Goal: Task Accomplishment & Management: Use online tool/utility

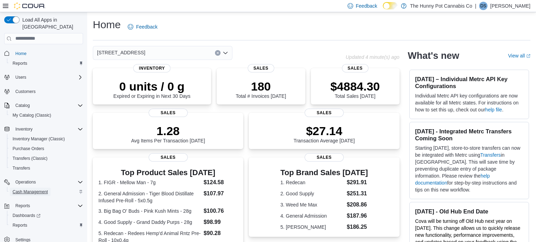
click at [41, 189] on span "Cash Management" at bounding box center [30, 192] width 35 height 6
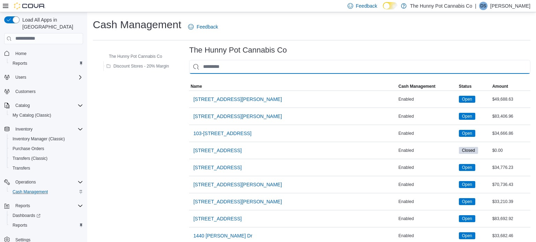
click at [206, 70] on input "This is a search bar. As you type, the results lower in the page will automatic…" at bounding box center [359, 67] width 341 height 14
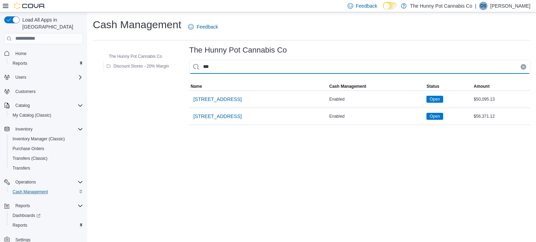
type input "****"
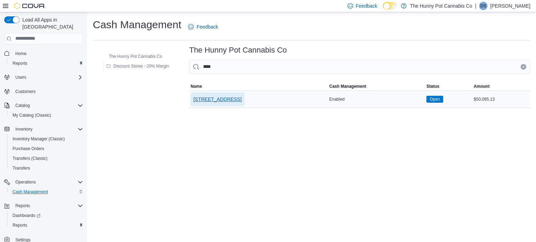
click at [221, 99] on span "[STREET_ADDRESS]" at bounding box center [217, 99] width 48 height 7
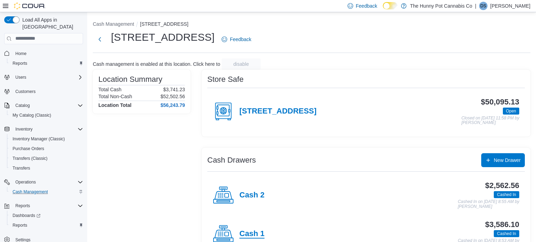
click at [253, 231] on h4 "Cash 1" at bounding box center [251, 234] width 25 height 9
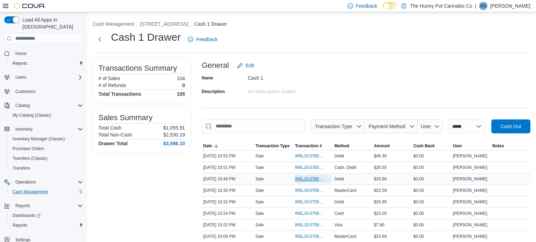
click at [310, 179] on span "IN5LJ3-5760113" at bounding box center [310, 179] width 30 height 6
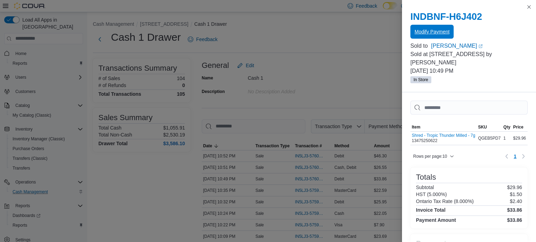
click at [433, 33] on span "Modify Payment" at bounding box center [431, 31] width 35 height 7
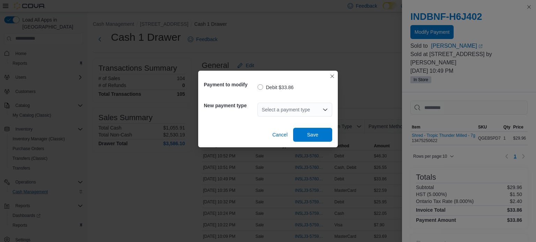
click at [312, 109] on div "Select a payment type" at bounding box center [294, 110] width 75 height 14
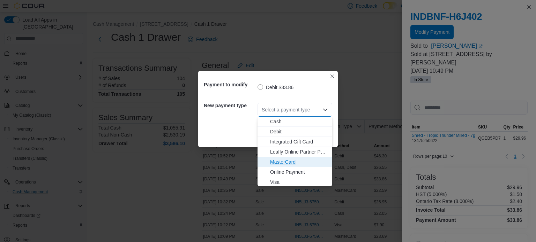
click at [296, 162] on span "MasterCard" at bounding box center [299, 162] width 58 height 7
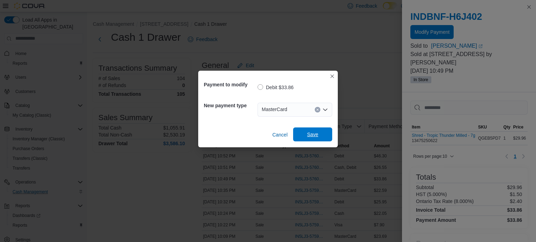
click at [312, 137] on span "Save" at bounding box center [312, 134] width 11 height 7
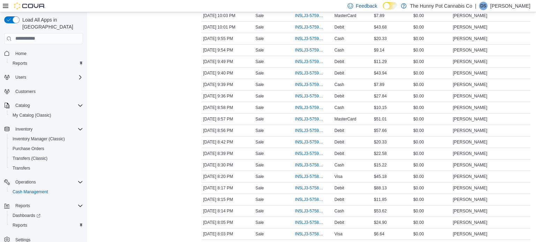
scroll to position [248, 0]
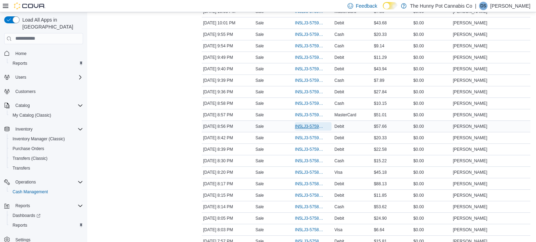
click at [314, 127] on span "IN5LJ3-5759167" at bounding box center [310, 127] width 30 height 6
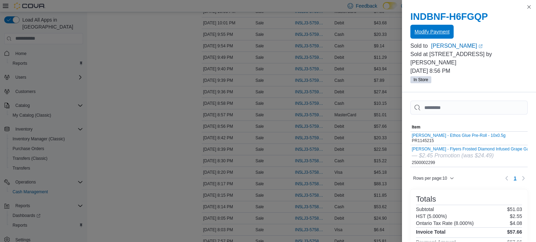
click at [443, 34] on span "Modify Payment" at bounding box center [431, 31] width 35 height 7
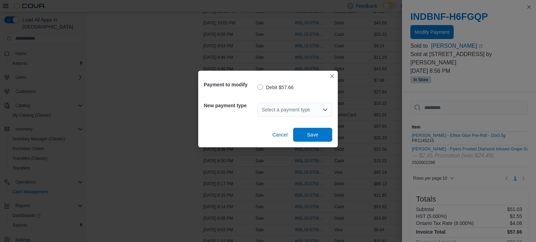
click at [291, 110] on div "Select a payment type" at bounding box center [294, 110] width 75 height 14
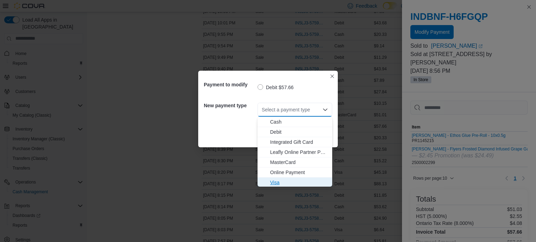
click at [273, 181] on span "Visa" at bounding box center [299, 182] width 58 height 7
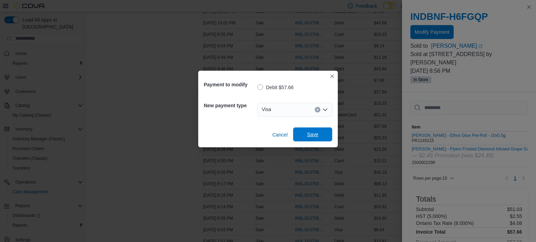
click at [307, 136] on span "Save" at bounding box center [312, 134] width 11 height 7
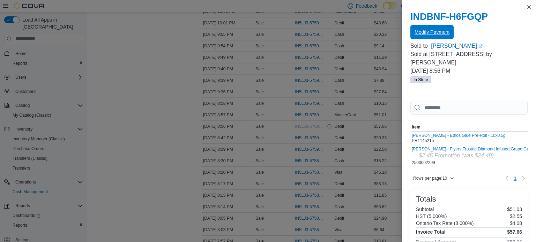
scroll to position [0, 0]
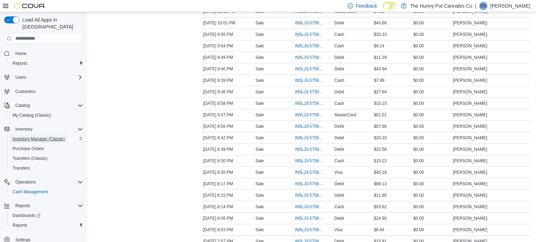
click at [31, 136] on span "Inventory Manager (Classic)" at bounding box center [39, 139] width 52 height 6
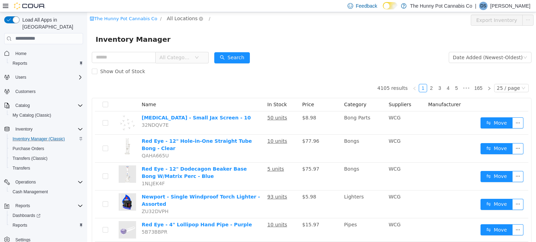
click at [183, 21] on span "All Locations" at bounding box center [182, 18] width 31 height 8
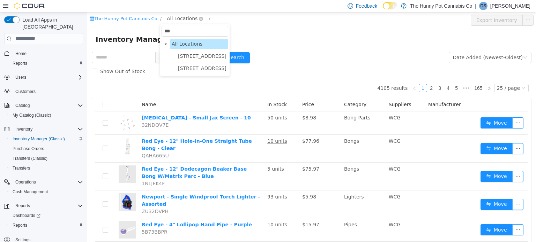
type input "****"
click at [194, 52] on span "2500 Hurontario St" at bounding box center [202, 55] width 52 height 9
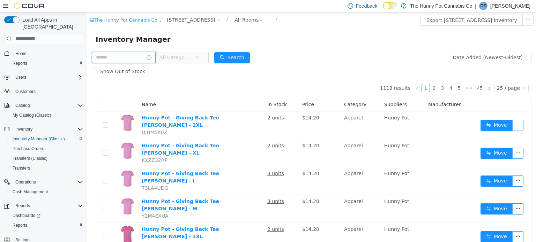
click at [133, 58] on input "text" at bounding box center [124, 57] width 64 height 11
type input "**********"
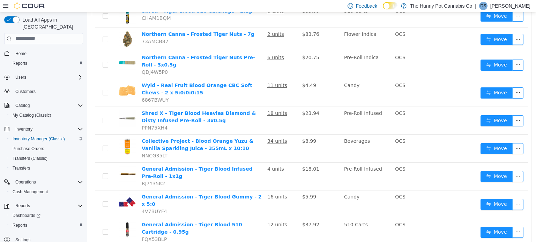
scroll to position [236, 0]
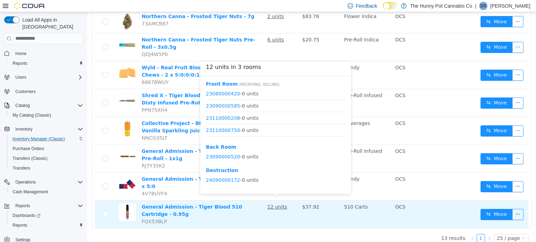
click at [279, 204] on u "12 units" at bounding box center [277, 207] width 20 height 6
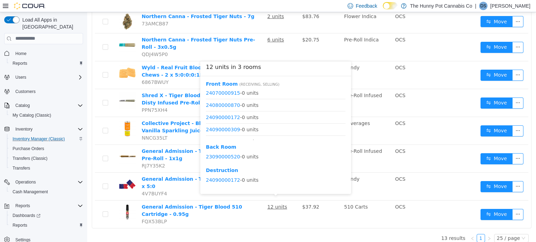
scroll to position [204, 0]
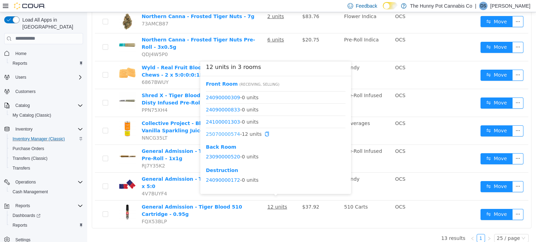
click at [229, 131] on link "25070000574" at bounding box center [223, 134] width 34 height 6
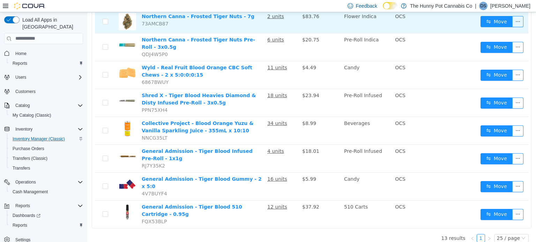
scroll to position [0, 0]
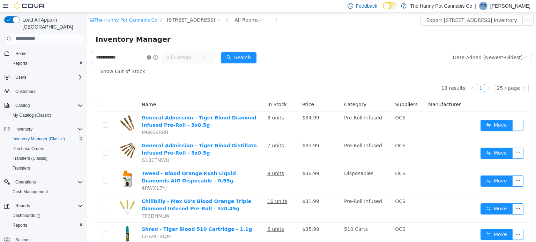
click at [151, 57] on icon "icon: close-circle" at bounding box center [149, 57] width 4 height 4
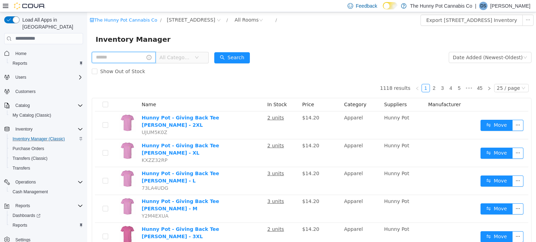
click at [156, 57] on input "text" at bounding box center [124, 57] width 64 height 11
type input "*"
type input "**********"
click at [256, 55] on button "Search" at bounding box center [239, 57] width 36 height 11
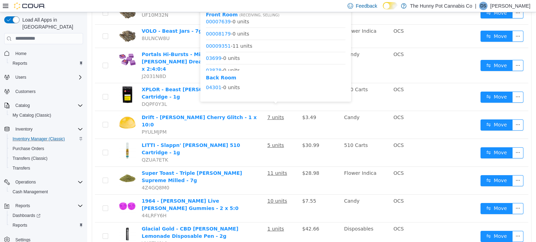
scroll to position [210, 0]
click at [224, 47] on link "00009351" at bounding box center [218, 46] width 25 height 6
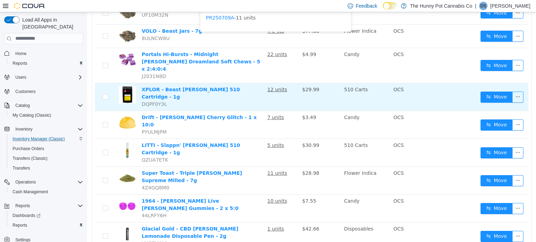
click at [282, 86] on u "12 units" at bounding box center [277, 89] width 20 height 6
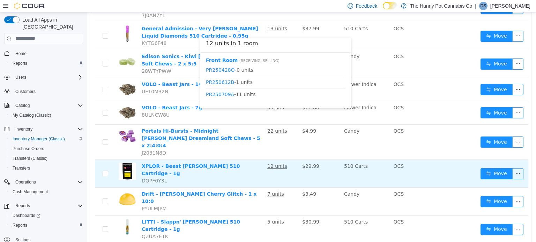
scroll to position [437, 0]
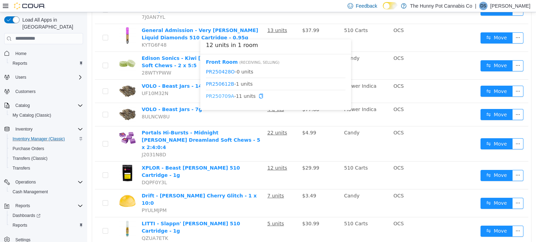
click at [226, 97] on link "PR250709A" at bounding box center [220, 96] width 28 height 6
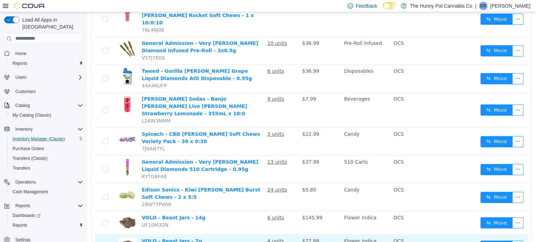
scroll to position [0, 0]
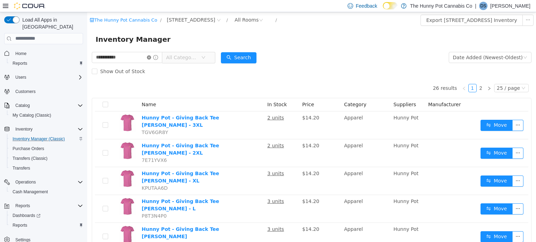
click at [151, 56] on icon "icon: close-circle" at bounding box center [149, 57] width 4 height 4
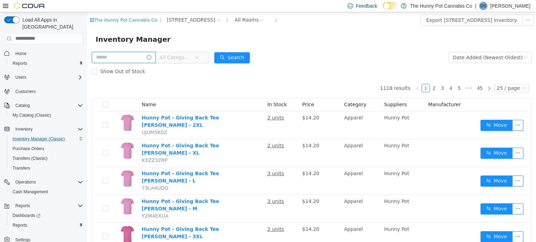
click at [130, 55] on input "text" at bounding box center [124, 57] width 64 height 11
type input "**********"
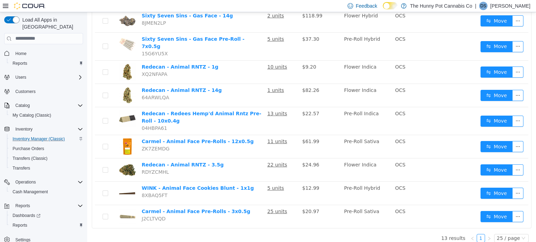
scroll to position [208, 0]
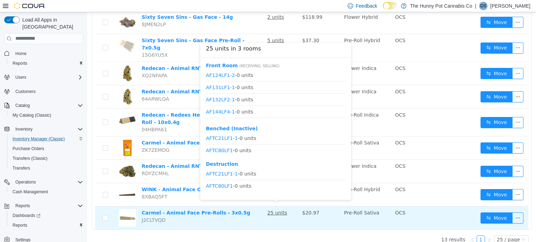
click at [274, 211] on td "25 units" at bounding box center [281, 217] width 35 height 23
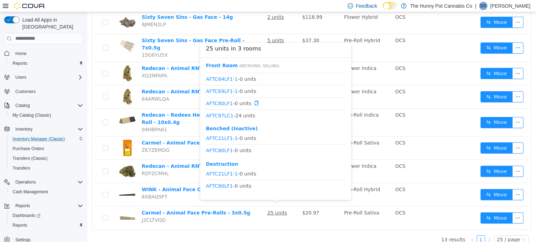
scroll to position [209, 0]
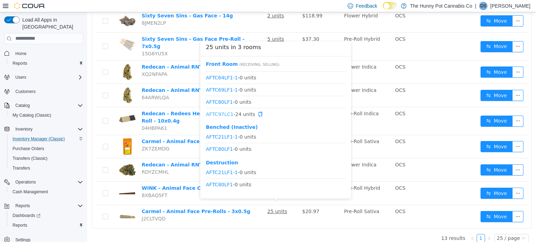
click at [219, 113] on link "AFTC97LC1" at bounding box center [220, 114] width 28 height 6
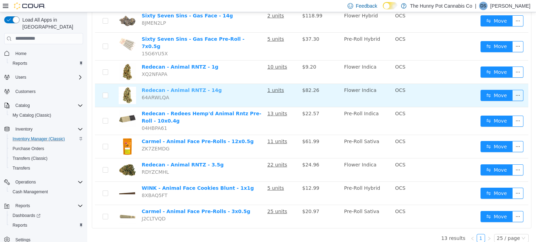
scroll to position [0, 0]
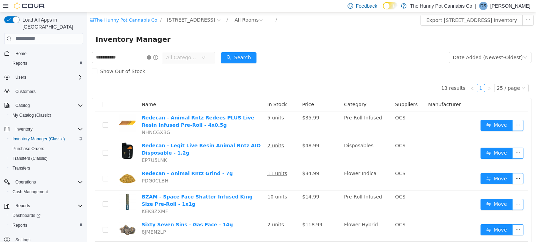
click at [151, 59] on icon "icon: close-circle" at bounding box center [149, 57] width 4 height 4
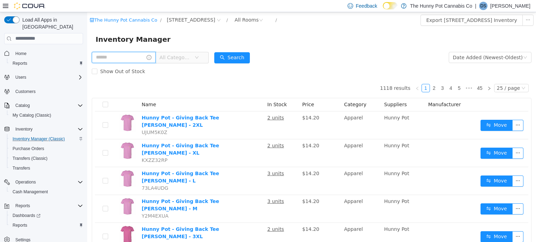
click at [156, 59] on input "text" at bounding box center [124, 57] width 64 height 11
type input "**********"
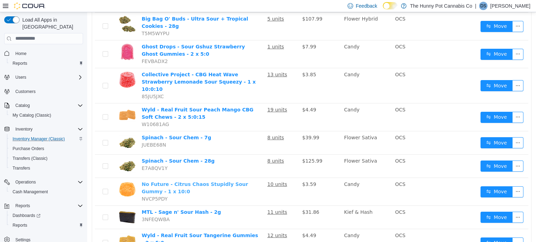
scroll to position [410, 0]
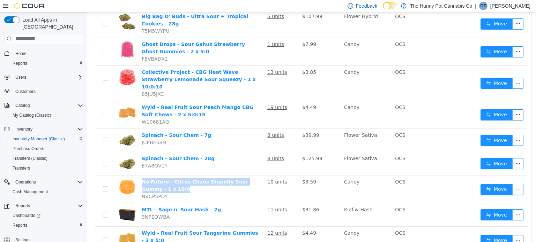
click at [87, 35] on div "**********" at bounding box center [311, 36] width 448 height 792
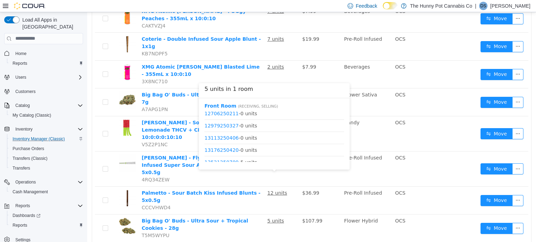
scroll to position [33, 0]
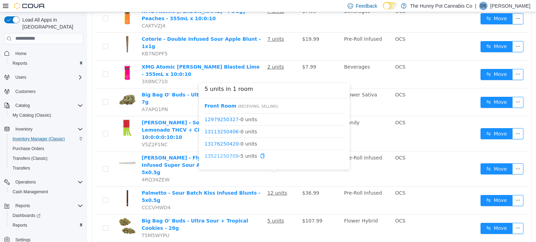
click at [224, 155] on link "13521250709" at bounding box center [221, 156] width 34 height 6
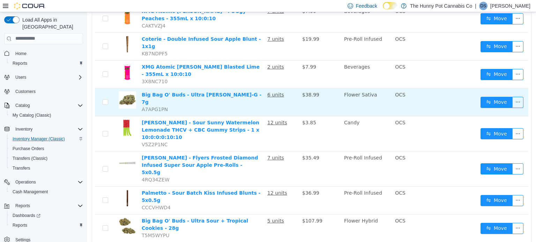
scroll to position [0, 0]
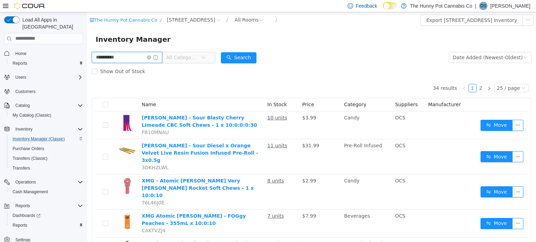
click at [148, 54] on input "**********" at bounding box center [127, 57] width 70 height 11
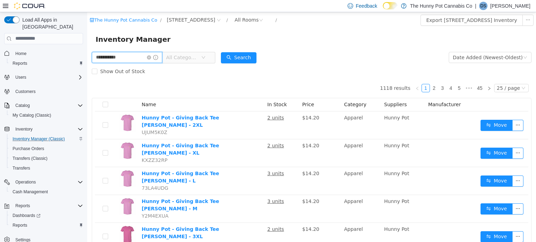
type input "**********"
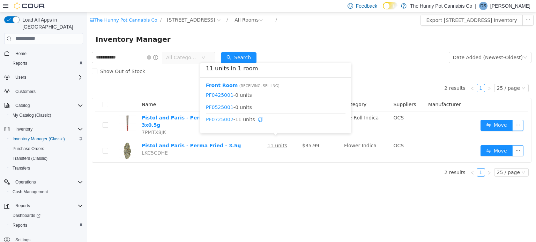
click at [226, 120] on link "PF0725002" at bounding box center [220, 119] width 28 height 6
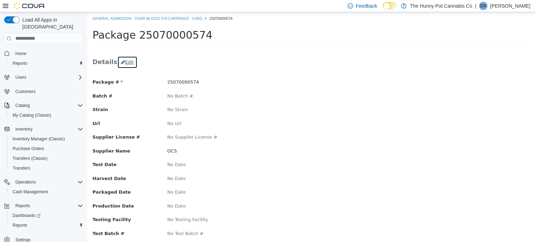
click at [121, 62] on icon "button" at bounding box center [123, 62] width 4 height 5
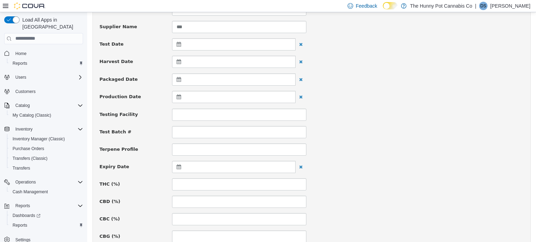
scroll to position [150, 0]
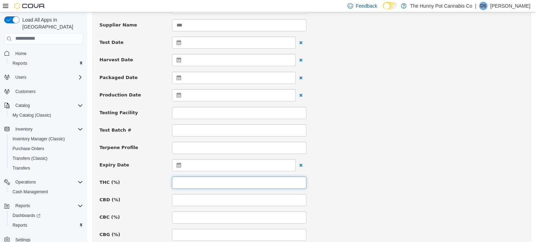
click at [210, 181] on input at bounding box center [239, 182] width 134 height 12
type input "*****"
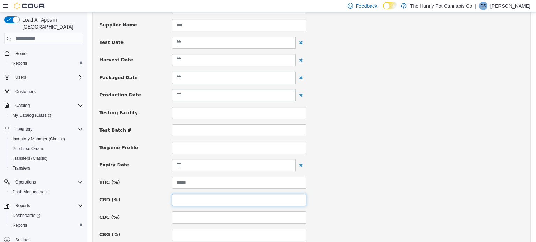
click at [209, 196] on input at bounding box center [239, 200] width 134 height 12
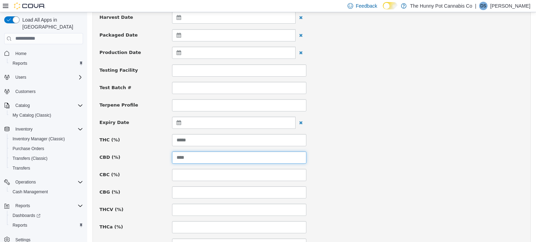
scroll to position [512, 0]
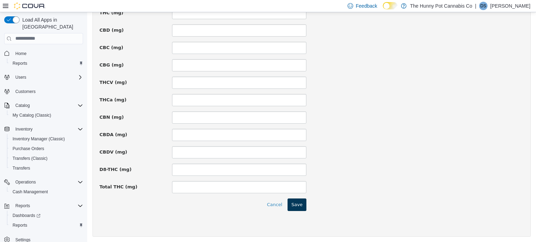
type input "****"
click at [298, 206] on button "Save" at bounding box center [296, 204] width 19 height 13
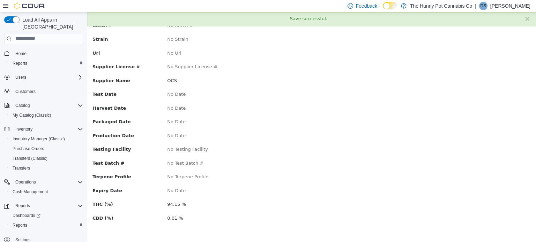
scroll to position [0, 0]
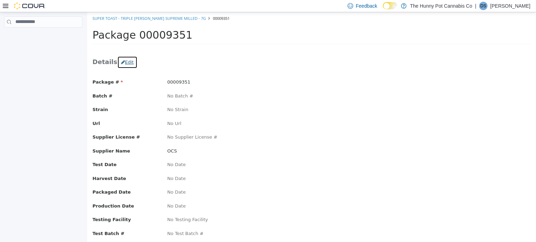
click at [128, 60] on button "Edit" at bounding box center [127, 62] width 20 height 13
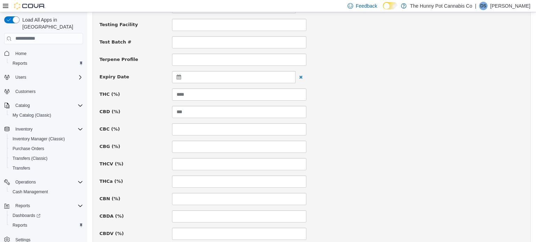
scroll to position [512, 0]
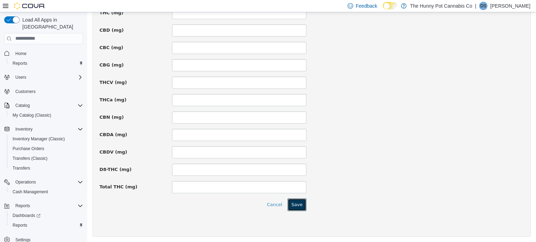
click at [299, 201] on button "Save" at bounding box center [296, 204] width 19 height 13
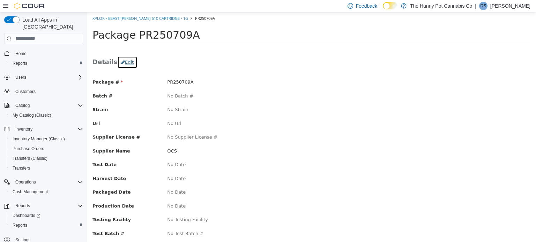
click at [126, 64] on button "Edit" at bounding box center [127, 62] width 20 height 13
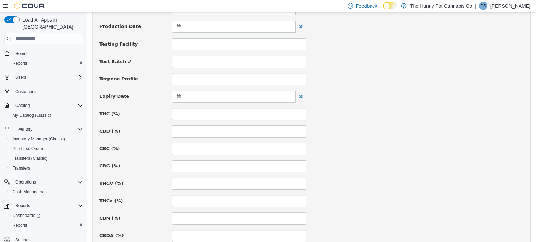
scroll to position [227, 0]
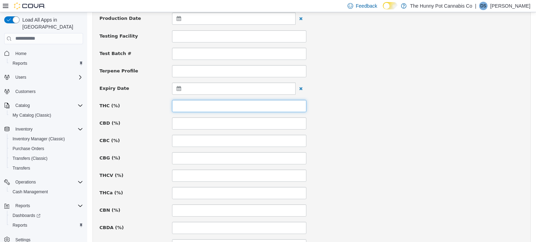
click at [183, 105] on input at bounding box center [239, 106] width 134 height 12
type input "****"
click at [192, 121] on input at bounding box center [239, 123] width 134 height 12
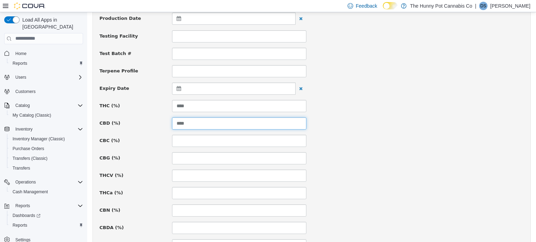
scroll to position [512, 0]
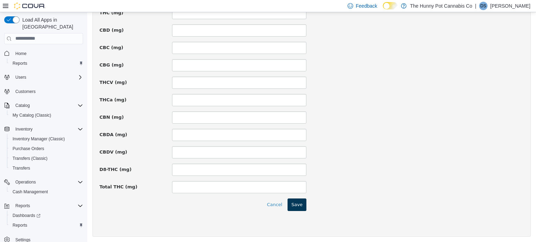
type input "****"
click at [301, 204] on button "Save" at bounding box center [296, 204] width 19 height 13
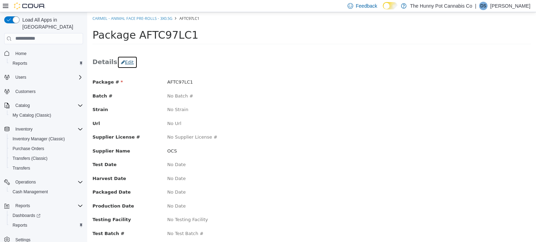
click at [128, 63] on button "Edit" at bounding box center [127, 62] width 20 height 13
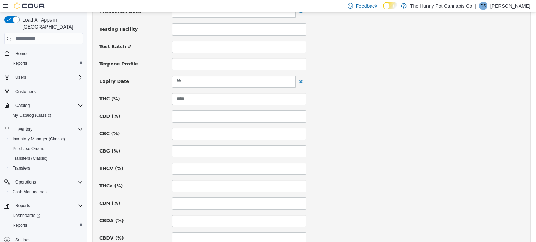
scroll to position [237, 0]
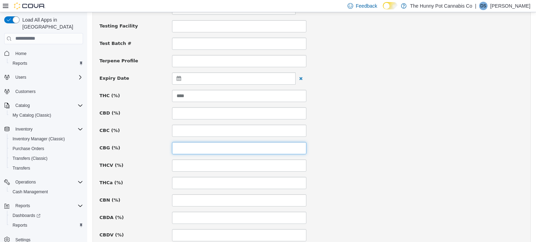
click at [191, 151] on input at bounding box center [239, 148] width 134 height 12
type input "*"
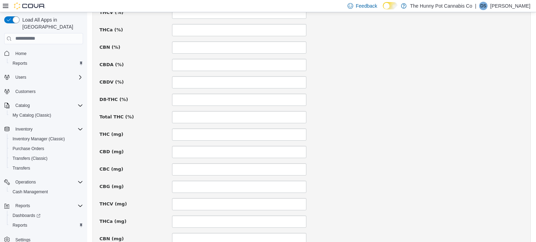
scroll to position [512, 0]
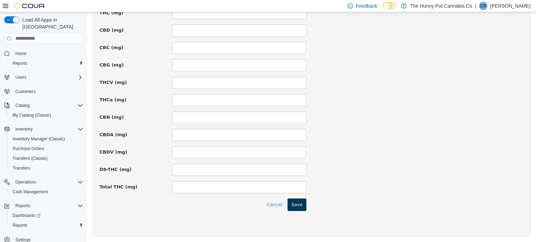
type input "****"
click at [300, 207] on button "Save" at bounding box center [296, 204] width 19 height 13
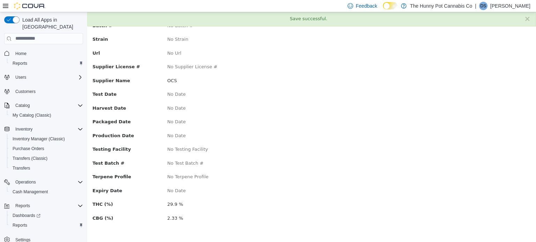
scroll to position [0, 0]
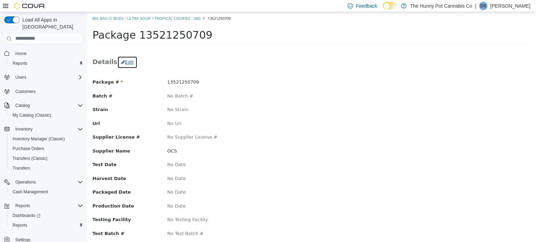
click at [127, 63] on button "Edit" at bounding box center [127, 62] width 20 height 13
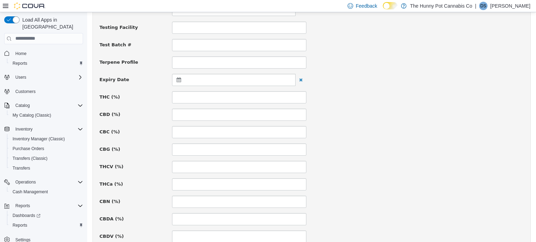
scroll to position [234, 0]
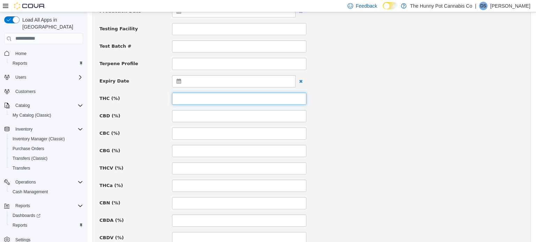
click at [191, 97] on input at bounding box center [239, 98] width 134 height 12
type input "*"
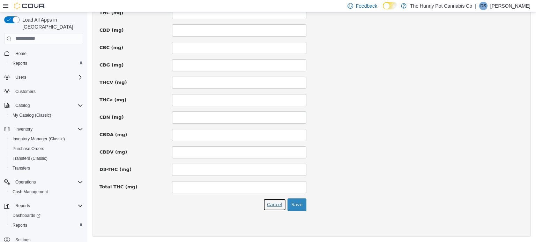
click at [281, 205] on button "Cancel" at bounding box center [274, 204] width 23 height 13
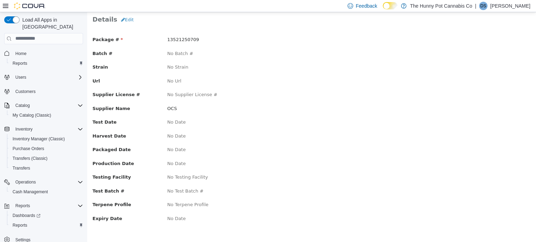
scroll to position [0, 0]
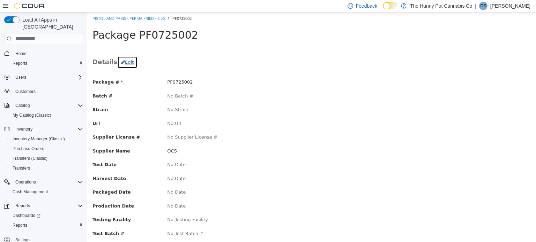
click at [127, 63] on button "Edit" at bounding box center [127, 62] width 20 height 13
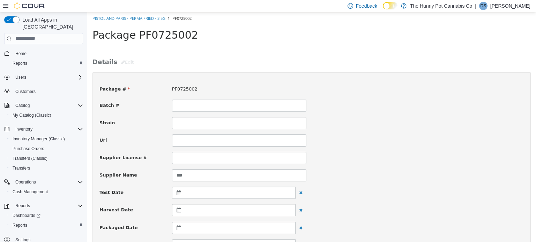
scroll to position [512, 0]
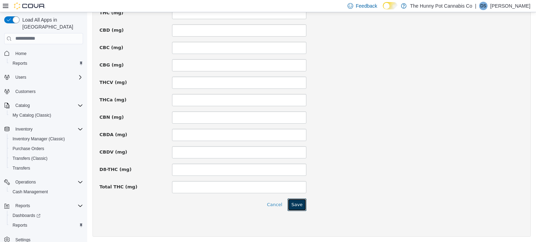
click at [295, 205] on button "Save" at bounding box center [296, 204] width 19 height 13
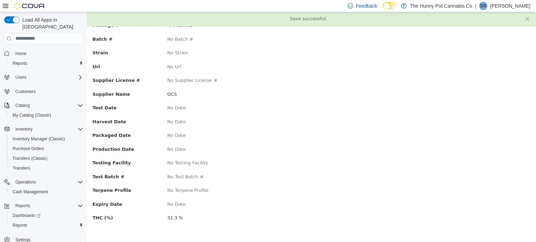
scroll to position [0, 0]
